Goal: Information Seeking & Learning: Learn about a topic

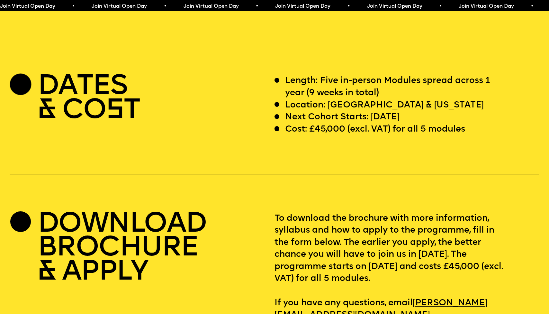
scroll to position [2211, 0]
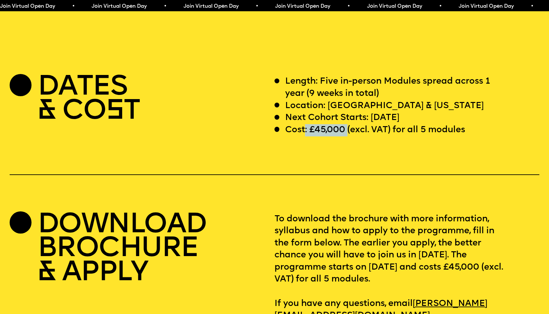
drag, startPoint x: 305, startPoint y: 112, endPoint x: 348, endPoint y: 116, distance: 43.3
click at [348, 124] on p "Cost: £45,000 (excl. VAT) for all 5 modules" at bounding box center [375, 130] width 180 height 12
click at [367, 147] on div "DATES & CO S T Length: Five in-person Modules spread across 1 year (9 weeks in …" at bounding box center [274, 199] width 549 height 246
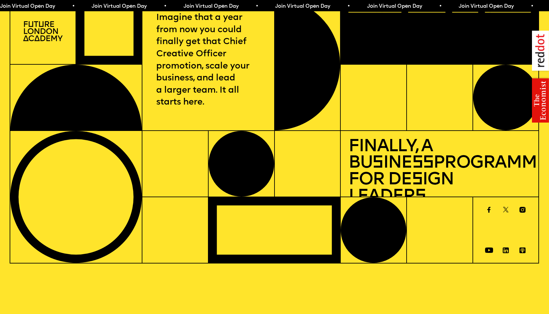
scroll to position [0, 0]
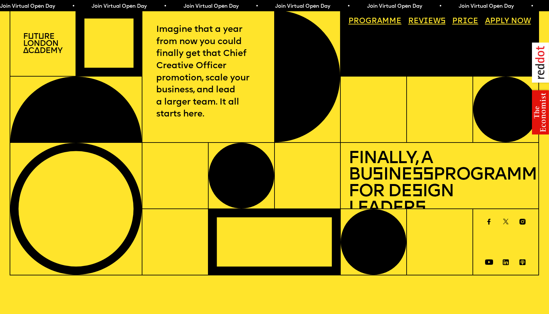
click at [375, 25] on link "Progr a mme" at bounding box center [375, 21] width 61 height 15
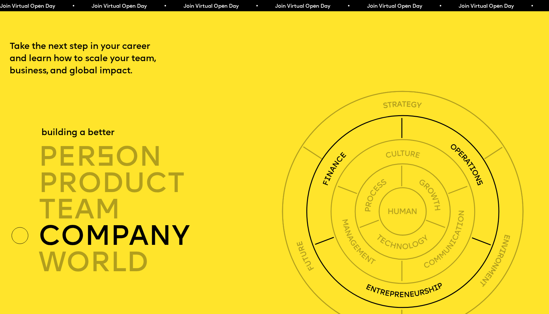
scroll to position [1879, 0]
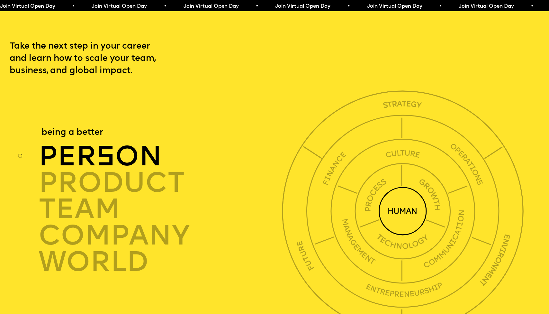
click at [159, 143] on div "per s on" at bounding box center [162, 156] width 247 height 26
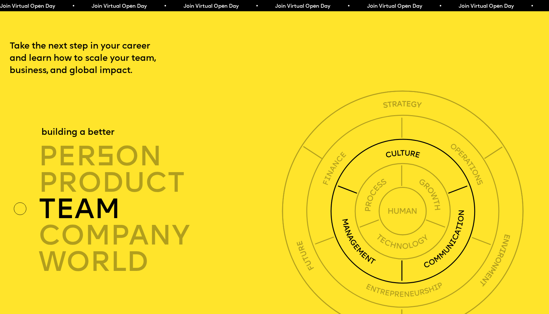
click at [109, 196] on div "TEAM" at bounding box center [162, 209] width 247 height 26
click at [108, 196] on div "TEAM" at bounding box center [162, 209] width 247 height 26
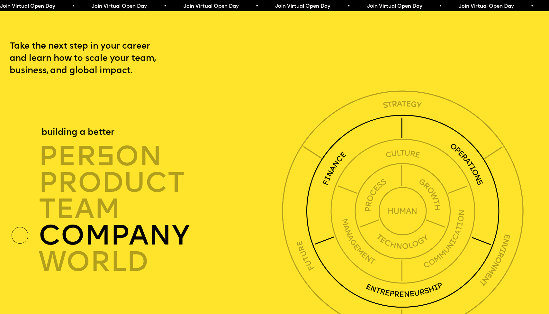
click at [105, 222] on div "company" at bounding box center [162, 235] width 247 height 26
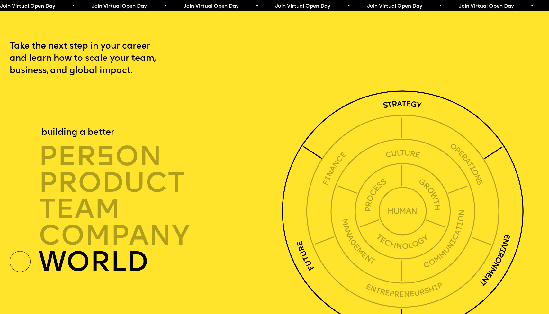
click at [102, 250] on div "world" at bounding box center [162, 262] width 247 height 26
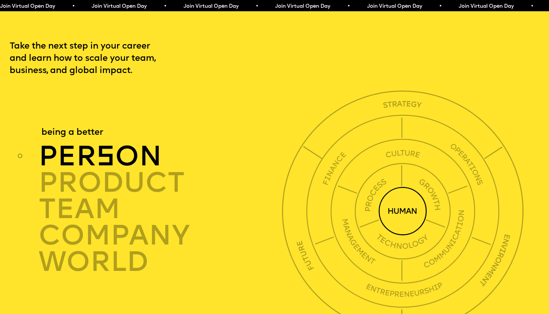
click at [116, 143] on div "per s on" at bounding box center [162, 156] width 247 height 26
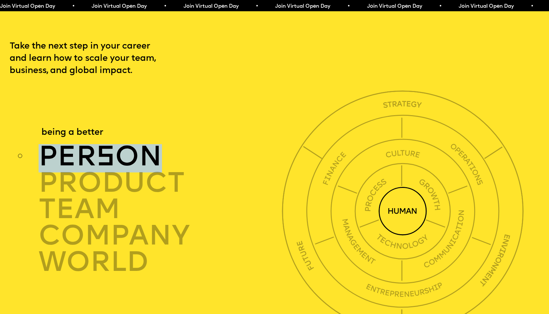
click at [116, 143] on div "per s on" at bounding box center [162, 156] width 247 height 26
drag, startPoint x: 116, startPoint y: 138, endPoint x: 116, endPoint y: 142, distance: 3.5
click at [116, 143] on div "per s on" at bounding box center [162, 156] width 247 height 26
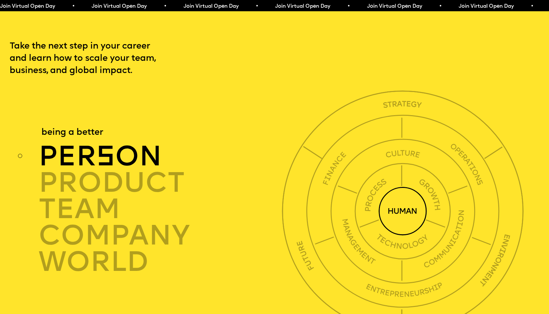
click at [115, 143] on div "per s on" at bounding box center [162, 156] width 247 height 26
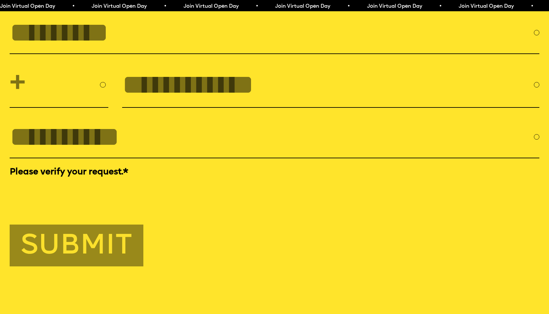
scroll to position [2549, 0]
